Goal: Task Accomplishment & Management: Manage account settings

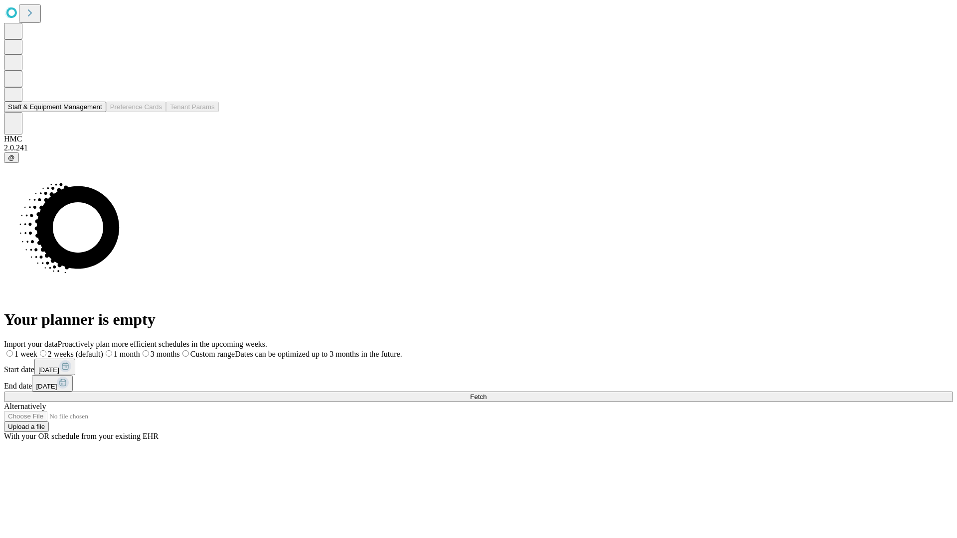
click at [95, 112] on button "Staff & Equipment Management" at bounding box center [55, 107] width 102 height 10
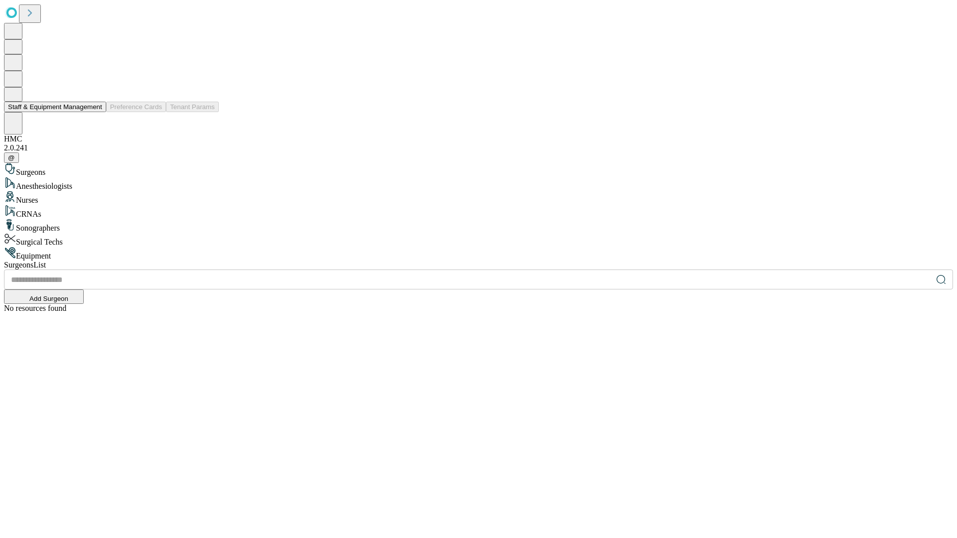
click at [95, 112] on button "Staff & Equipment Management" at bounding box center [55, 107] width 102 height 10
